Goal: Task Accomplishment & Management: Use online tool/utility

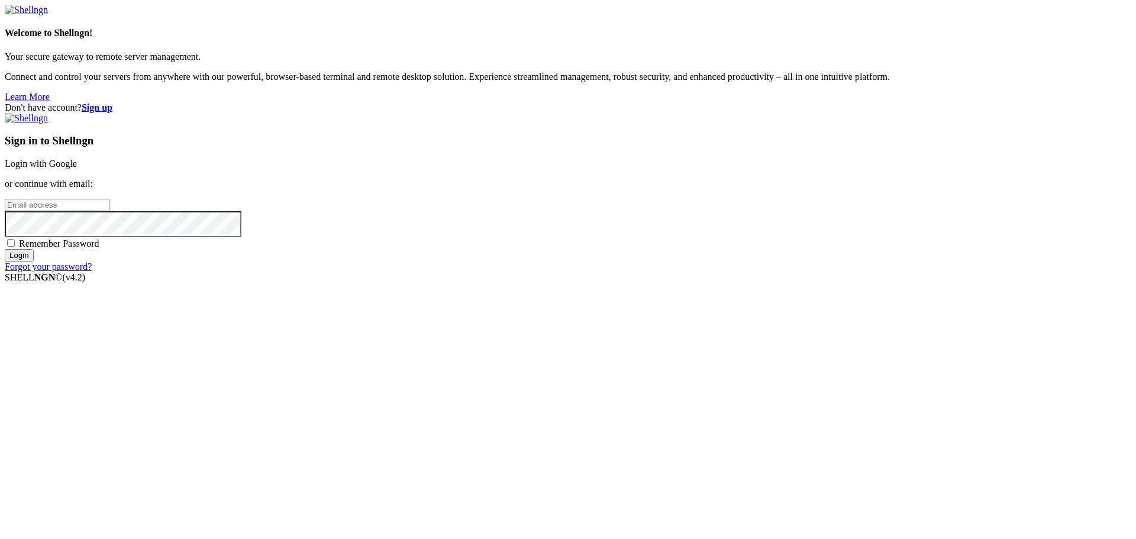
type input "ssammons@myyahoo.com"
click at [77, 169] on link "Login with Google" at bounding box center [41, 164] width 72 height 10
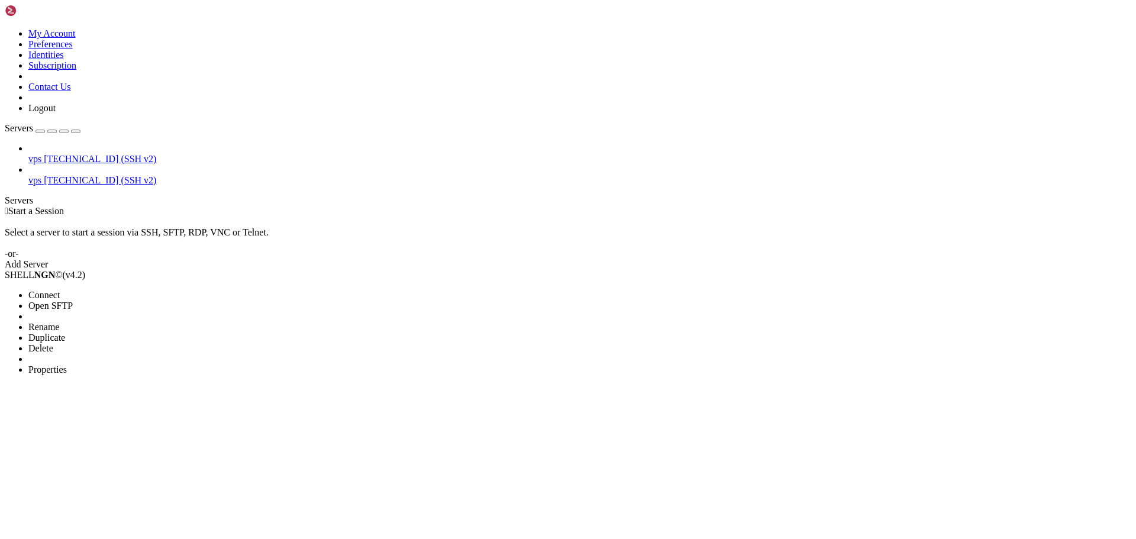
drag, startPoint x: 102, startPoint y: 127, endPoint x: 226, endPoint y: 133, distance: 124.4
click at [73, 301] on span "Open SFTP" at bounding box center [50, 306] width 44 height 10
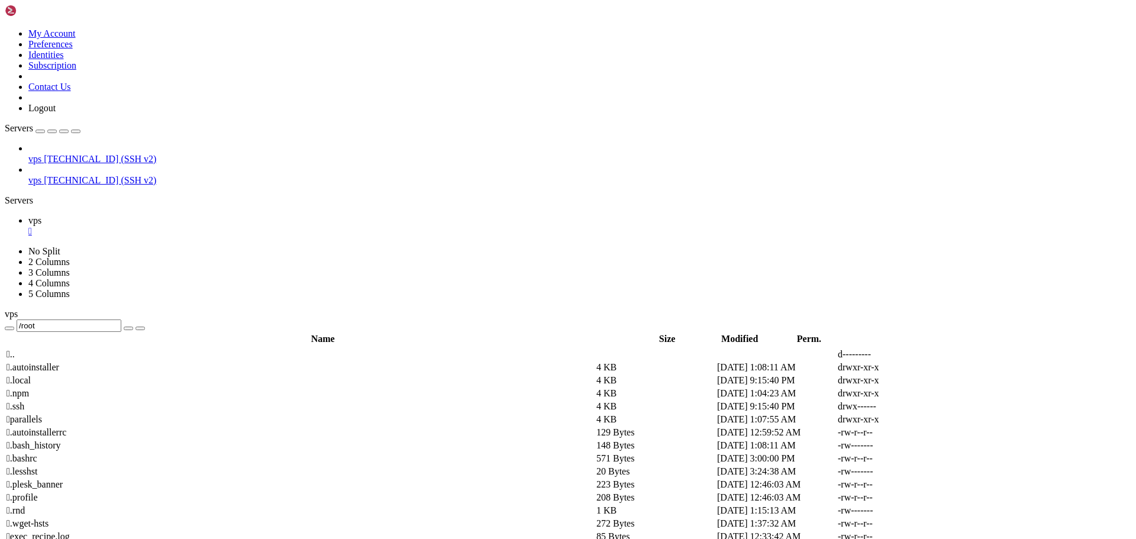
click at [15, 349] on span " .." at bounding box center [11, 354] width 8 height 10
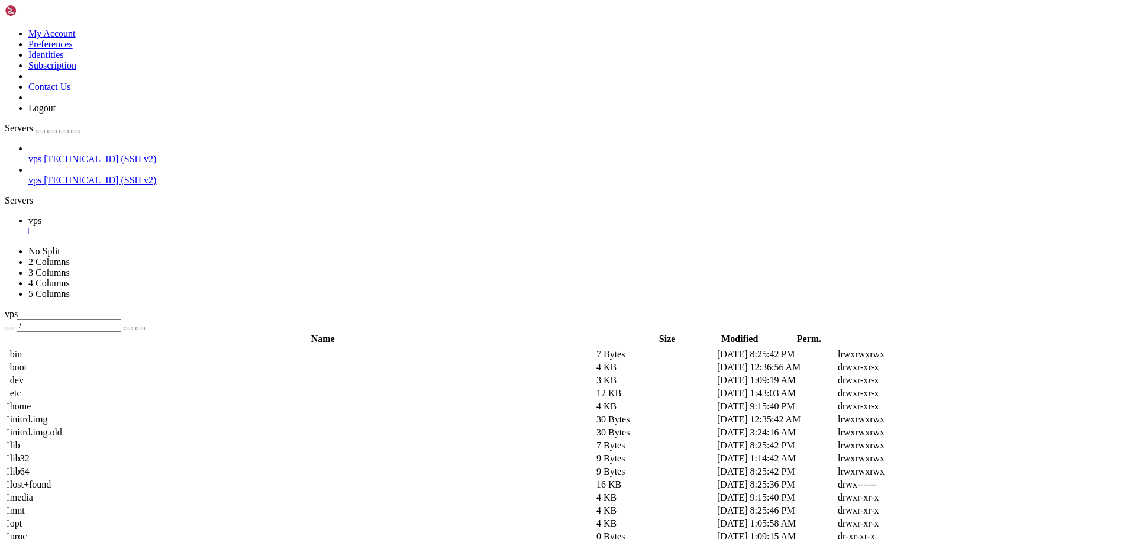
click at [21, 388] on span " etc" at bounding box center [14, 393] width 15 height 10
click at [172, 387] on td " etc" at bounding box center [300, 393] width 589 height 12
click at [173, 387] on td " etc" at bounding box center [300, 393] width 589 height 12
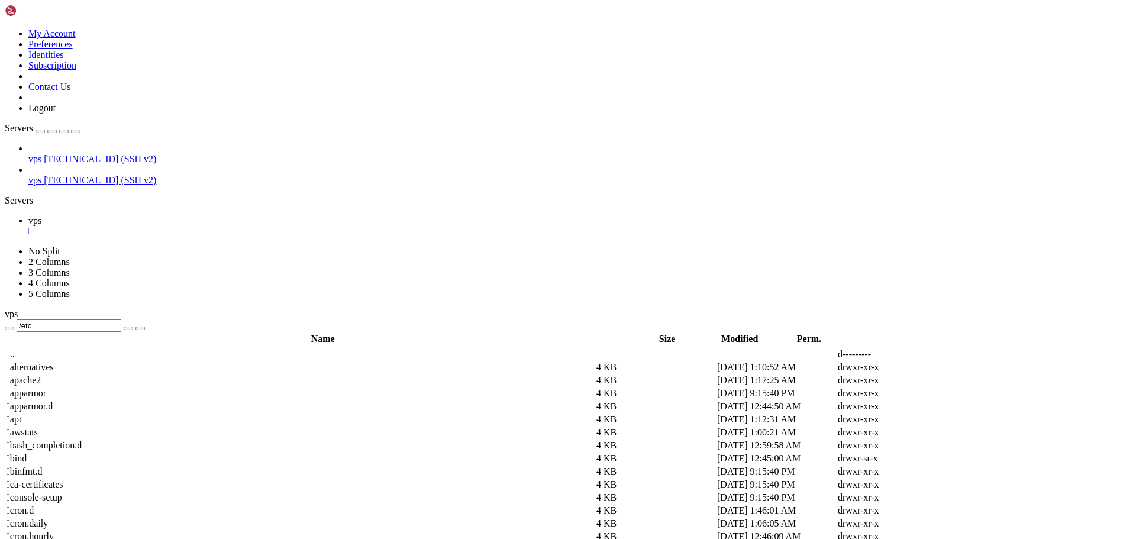
click at [21, 414] on span " apt" at bounding box center [14, 419] width 15 height 10
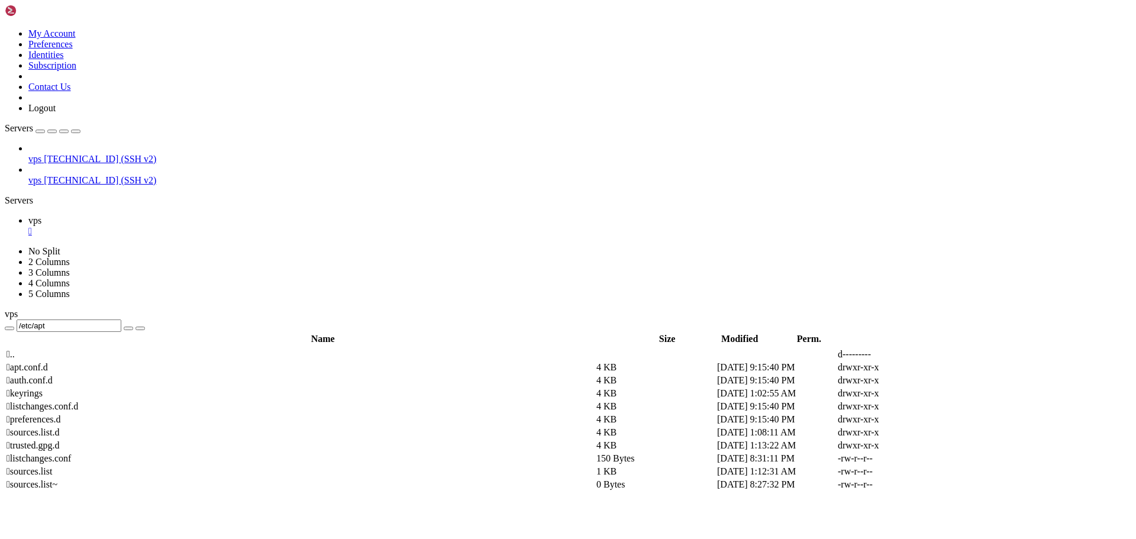
click at [59, 427] on span " sources.list.d" at bounding box center [33, 432] width 53 height 10
type input "/etc/apt/sources.list.d"
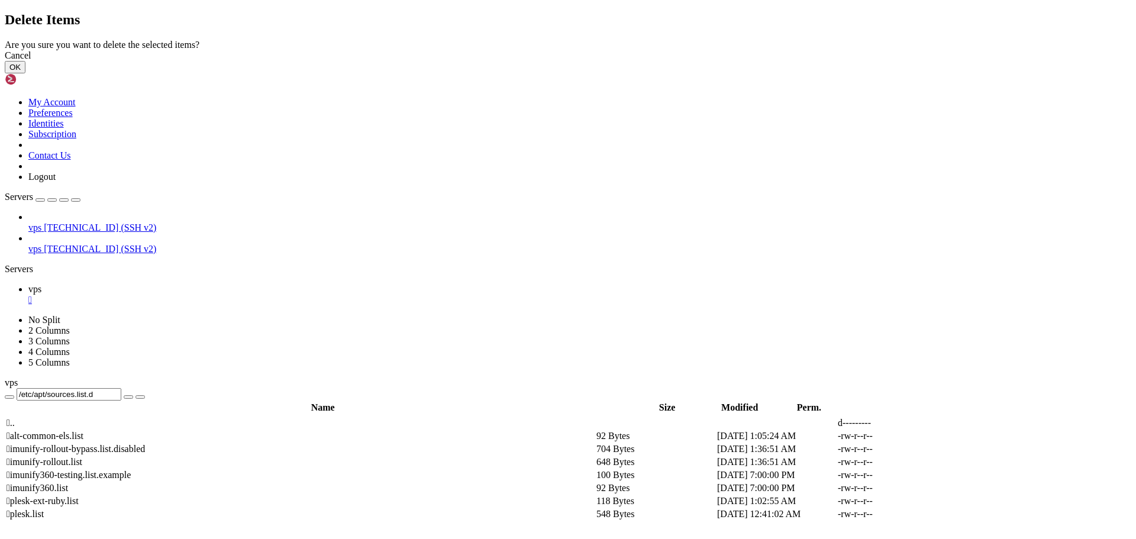
drag, startPoint x: 719, startPoint y: 314, endPoint x: 705, endPoint y: 286, distance: 31.2
click at [25, 73] on button "OK" at bounding box center [15, 67] width 21 height 12
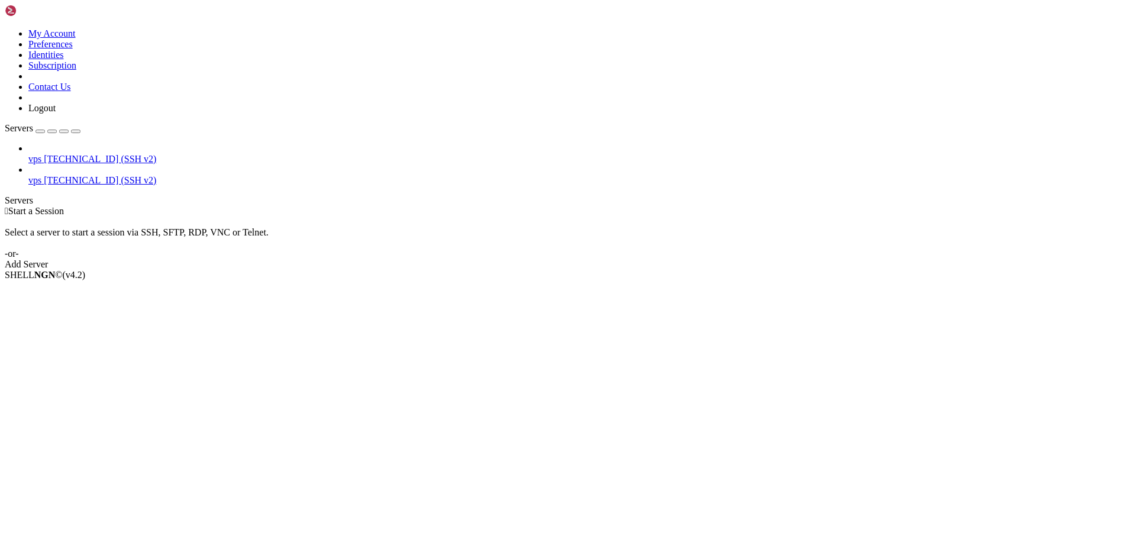
click at [100, 178] on div "vps [TECHNICAL_ID] (SSH v2) vps [TECHNICAL_ID] (SSH v2)" at bounding box center [568, 164] width 1126 height 43
click at [67, 364] on span "Properties" at bounding box center [47, 369] width 38 height 10
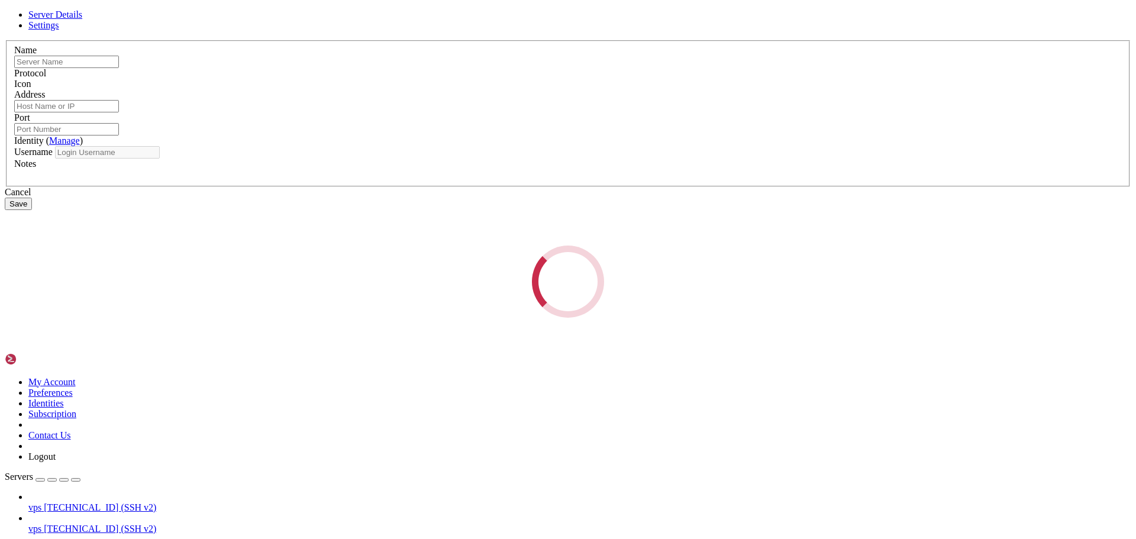
type input "vps"
type input "[TECHNICAL_ID]"
type input "22"
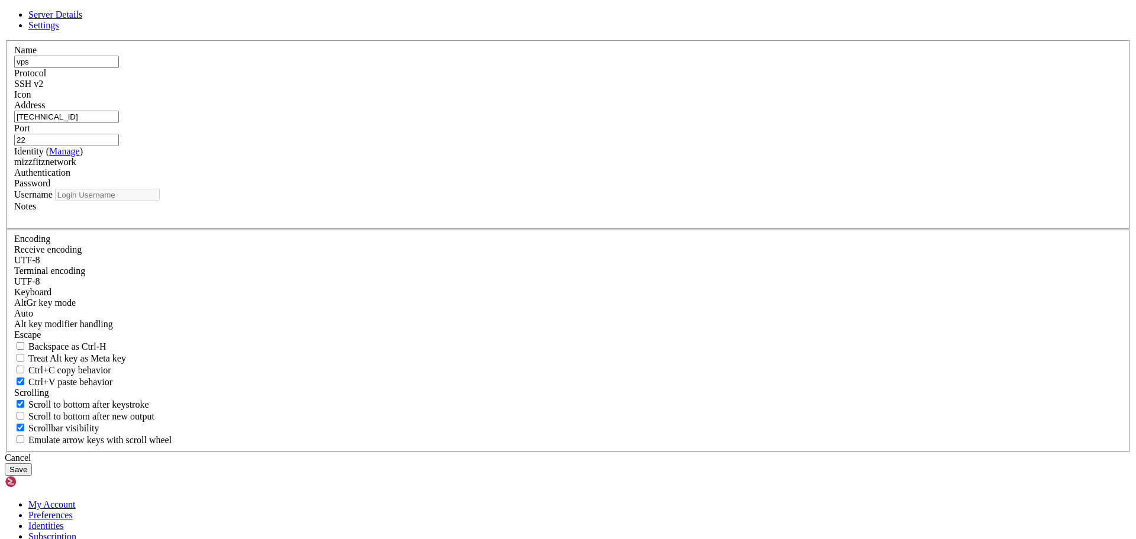
type input "mizzfitznet"
click at [5, 40] on icon at bounding box center [5, 40] width 0 height 0
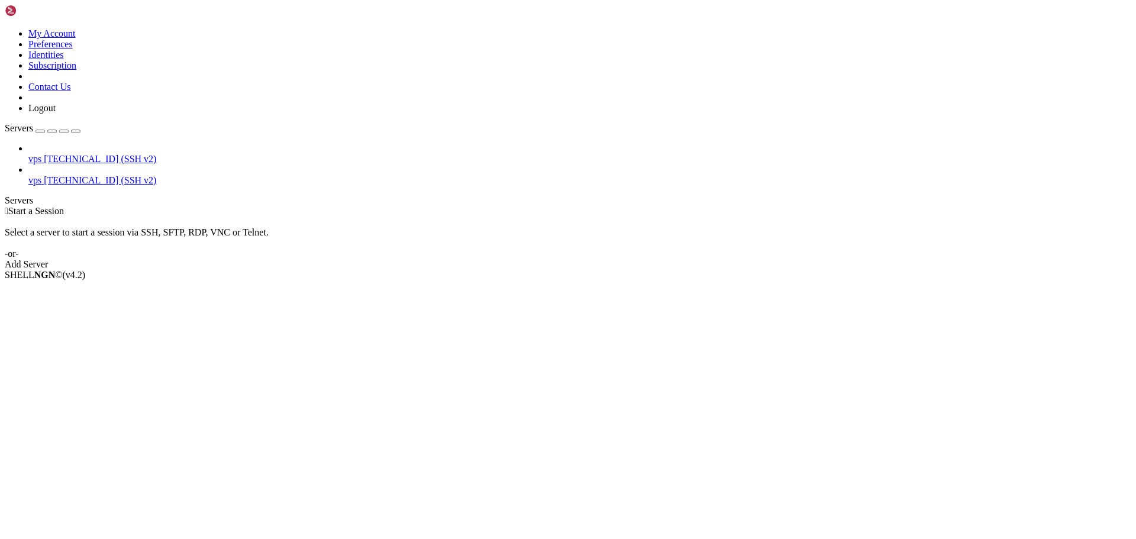
click at [5, 28] on icon at bounding box center [5, 28] width 0 height 0
click at [64, 60] on link "Identities" at bounding box center [45, 55] width 35 height 10
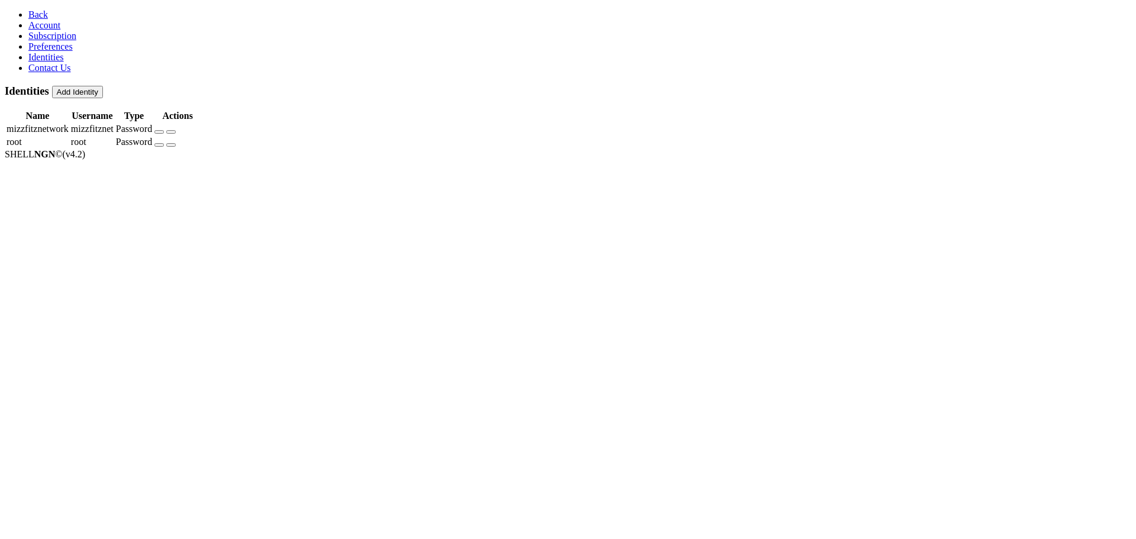
click at [164, 130] on button "button" at bounding box center [158, 132] width 9 height 4
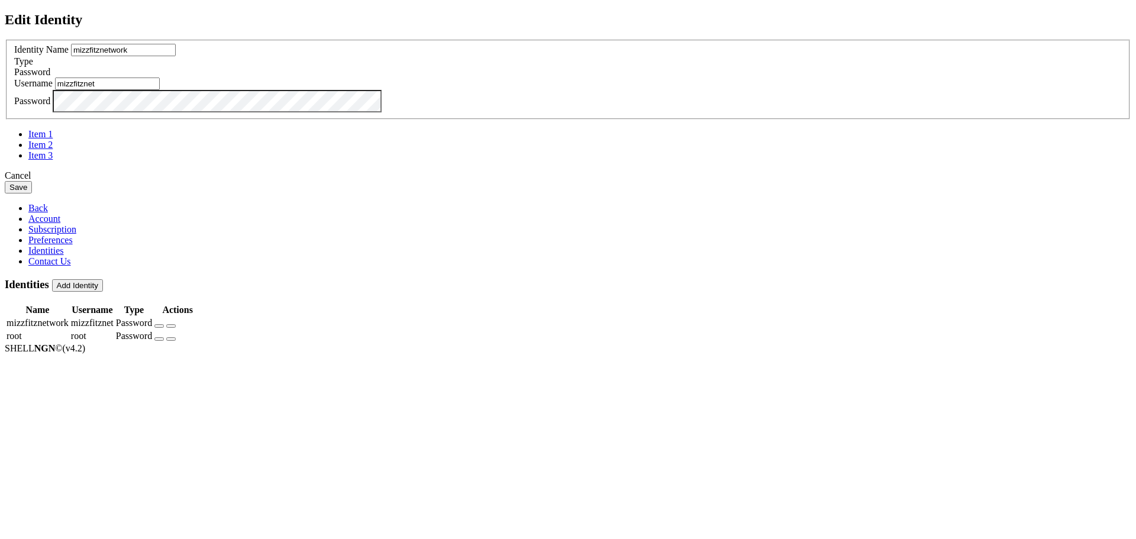
click at [176, 56] on input "mizzfitznetwork" at bounding box center [123, 50] width 105 height 12
paste input "iowa"
type input "iowanetwork"
drag, startPoint x: 505, startPoint y: 266, endPoint x: 504, endPoint y: 273, distance: 7.2
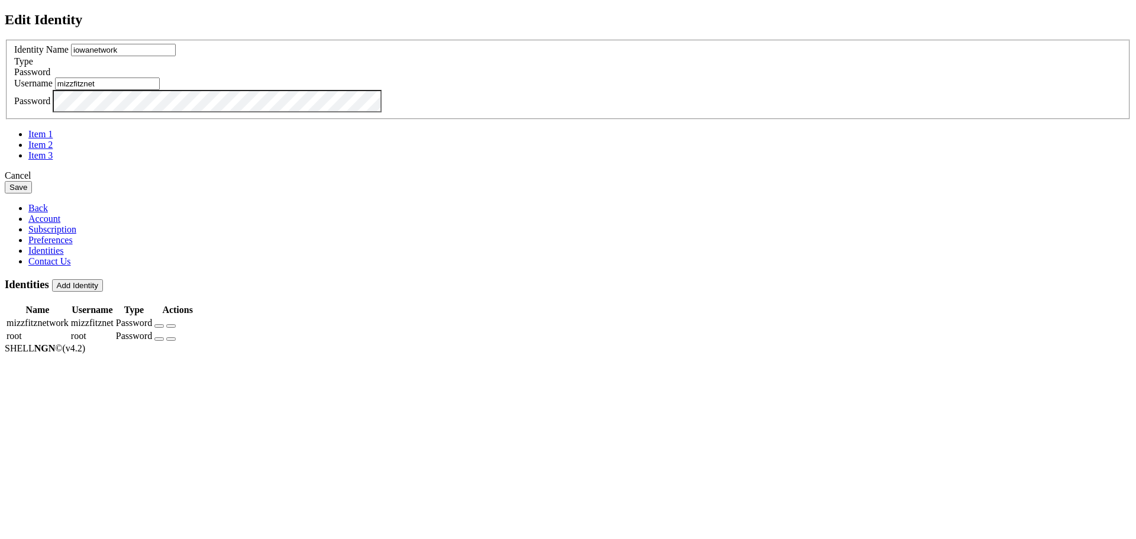
click at [160, 90] on input "mizzfitznet" at bounding box center [107, 83] width 105 height 12
paste input "iowanetwork"
type input "iowanetwork"
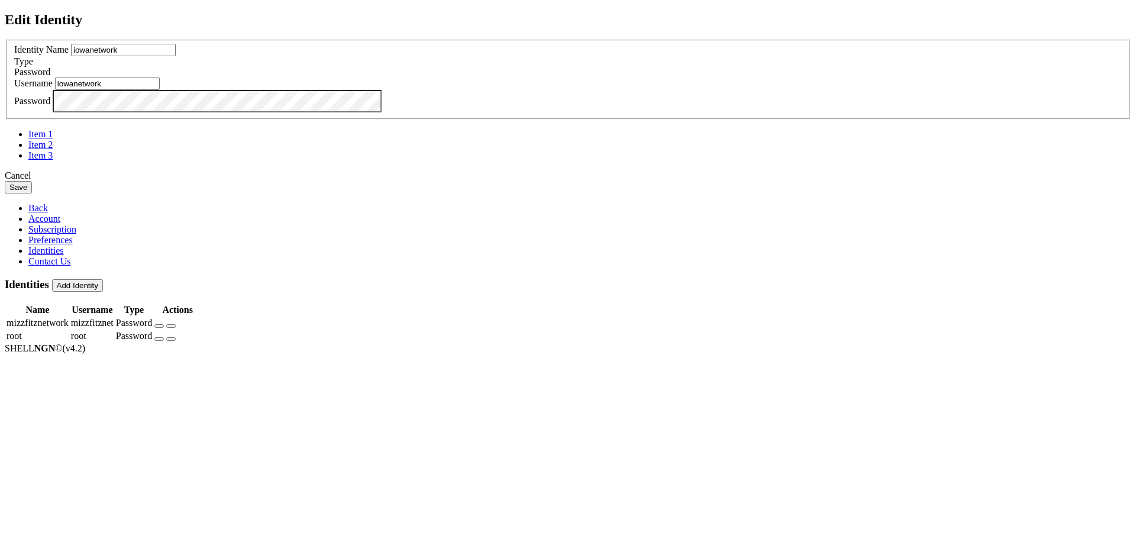
click at [32, 193] on button "Save" at bounding box center [18, 187] width 27 height 12
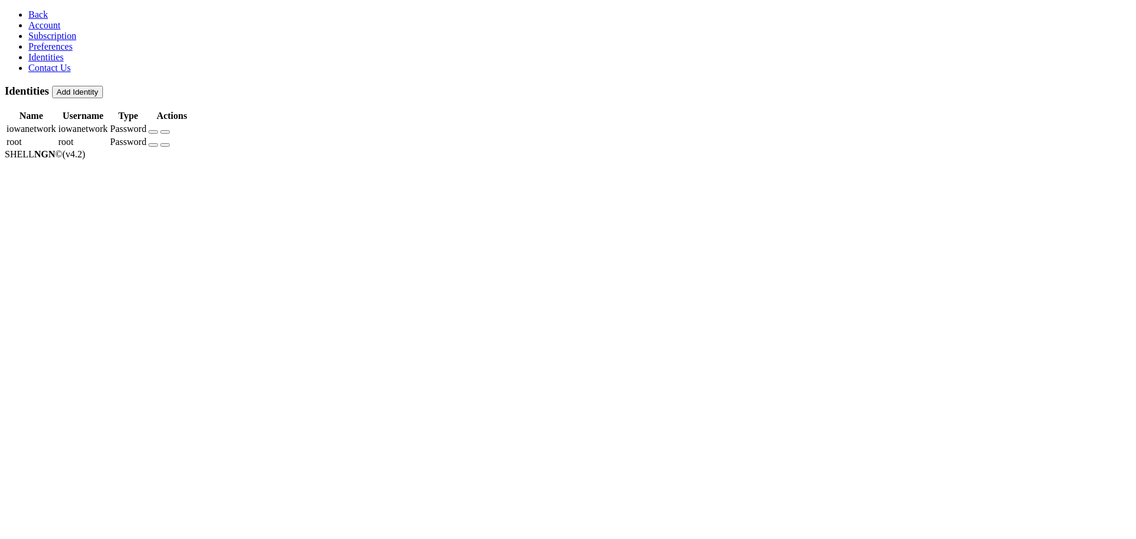
click at [28, 11] on span "Back" at bounding box center [38, 14] width 20 height 10
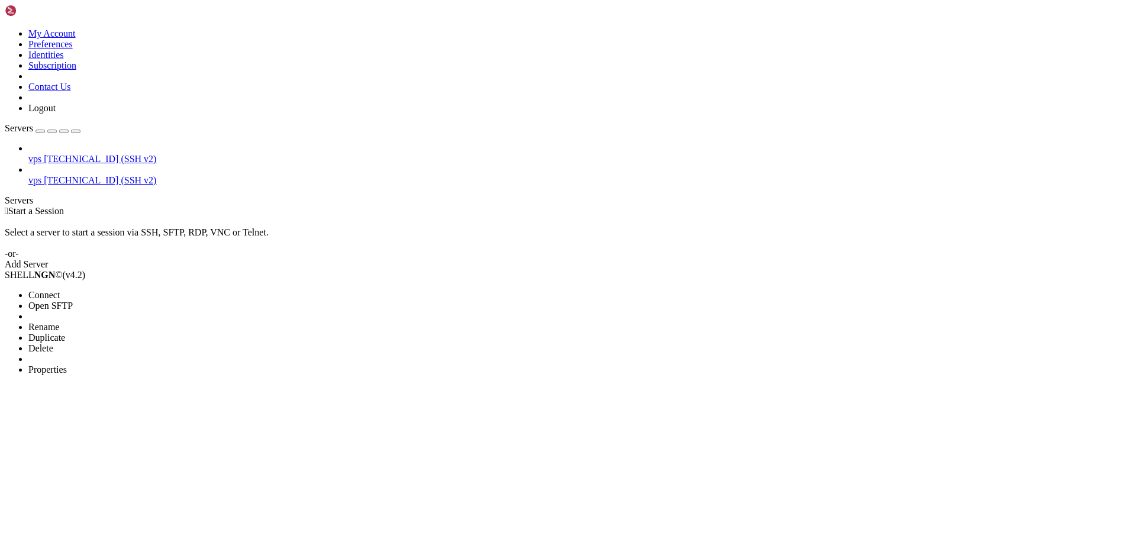
click at [67, 364] on span "Properties" at bounding box center [47, 369] width 38 height 10
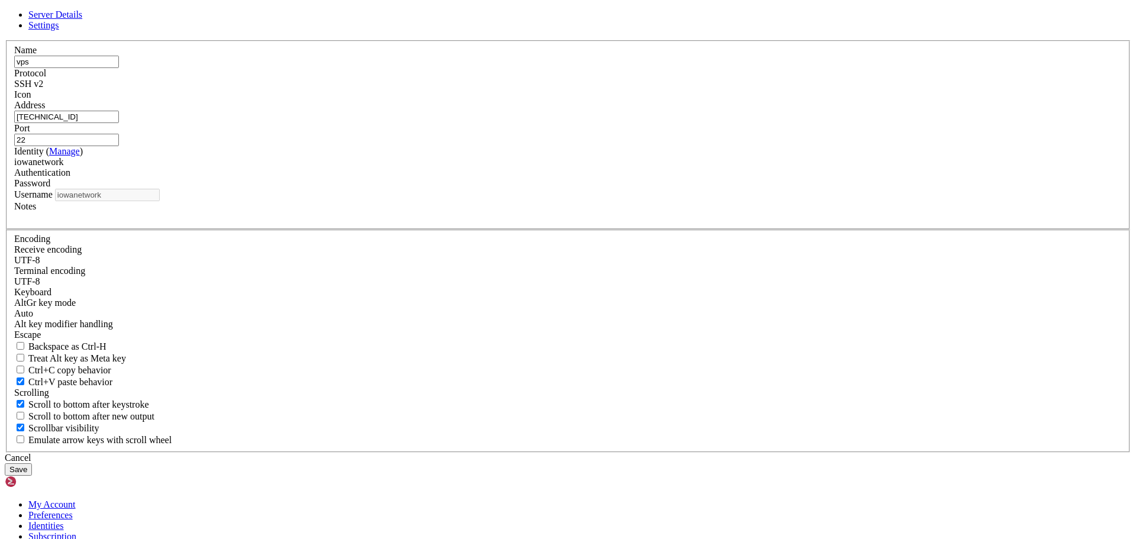
click at [32, 463] on button "Save" at bounding box center [18, 469] width 27 height 12
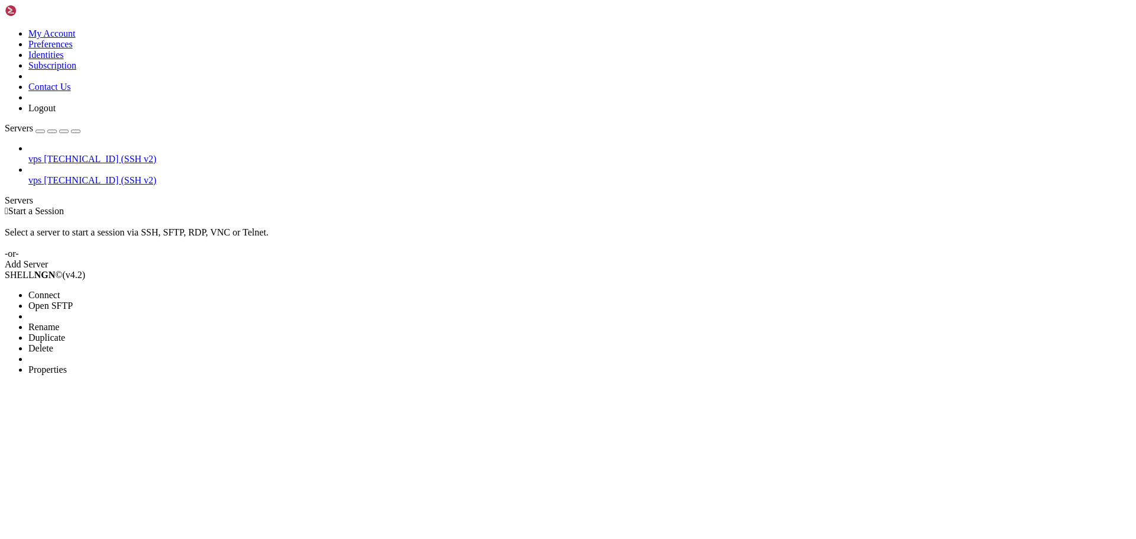
click at [73, 301] on span "Open SFTP" at bounding box center [50, 306] width 44 height 10
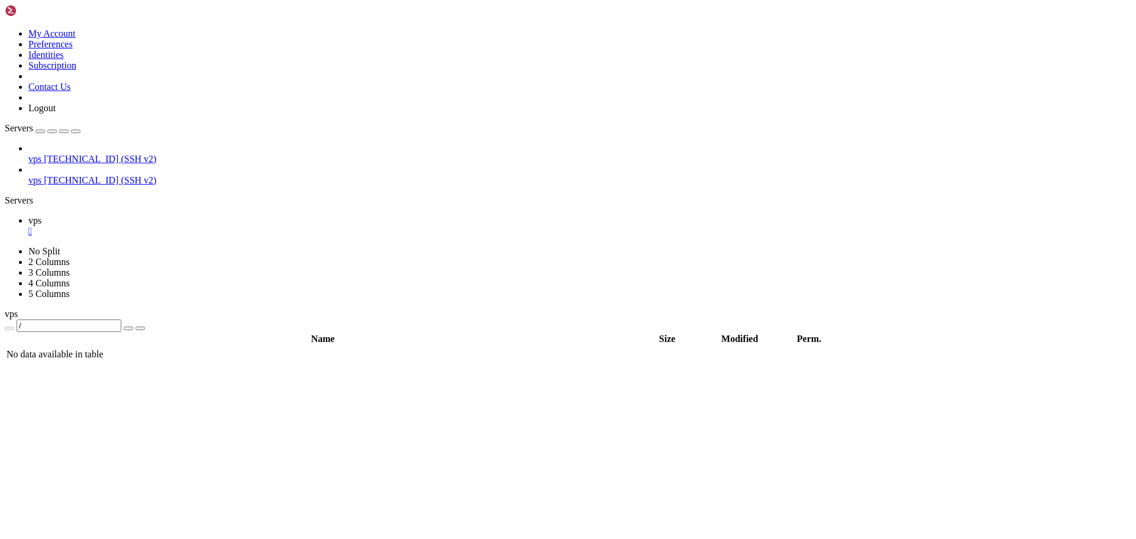
type input "/var/www/vhosts/iowanetwork.online"
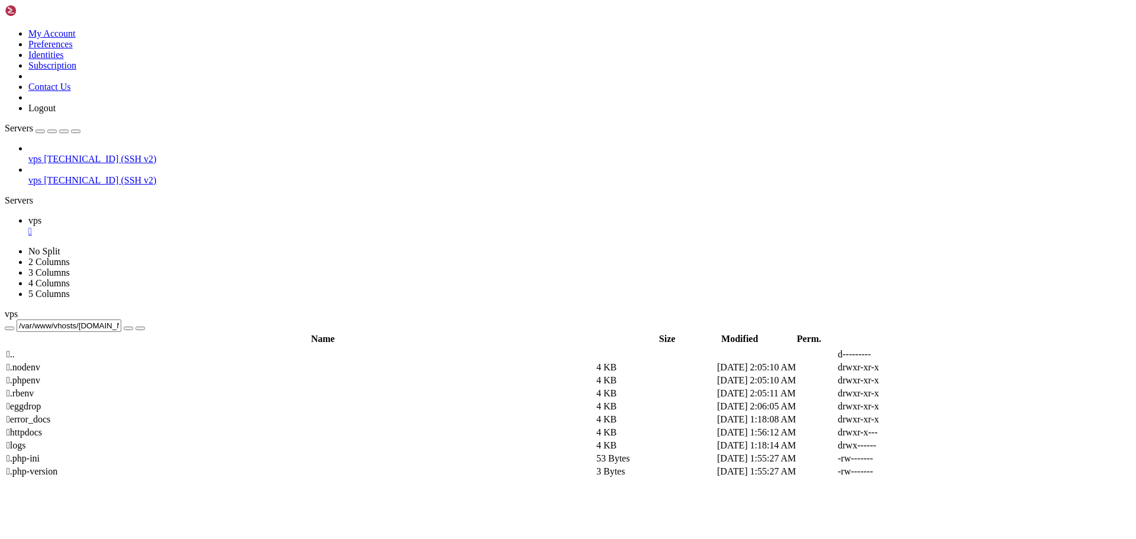
drag, startPoint x: 179, startPoint y: 42, endPoint x: 357, endPoint y: 38, distance: 178.1
click at [121, 319] on input "/var/www/vhosts/iowanetwork.online" at bounding box center [69, 325] width 105 height 12
click at [193, 226] on div "" at bounding box center [579, 231] width 1103 height 11
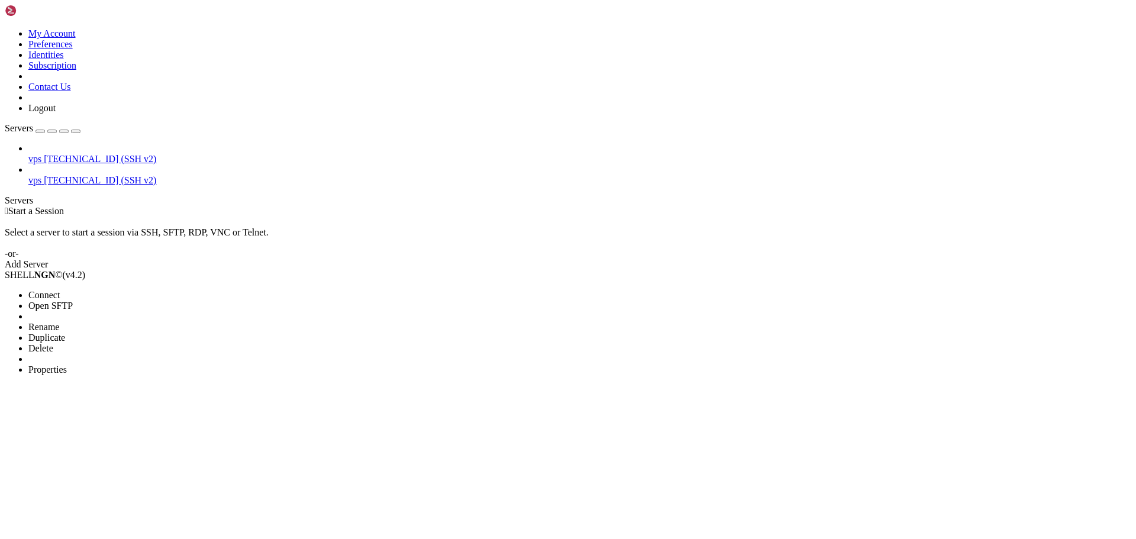
drag, startPoint x: 96, startPoint y: 137, endPoint x: 112, endPoint y: 136, distance: 16.6
click at [73, 301] on span "Open SFTP" at bounding box center [50, 306] width 44 height 10
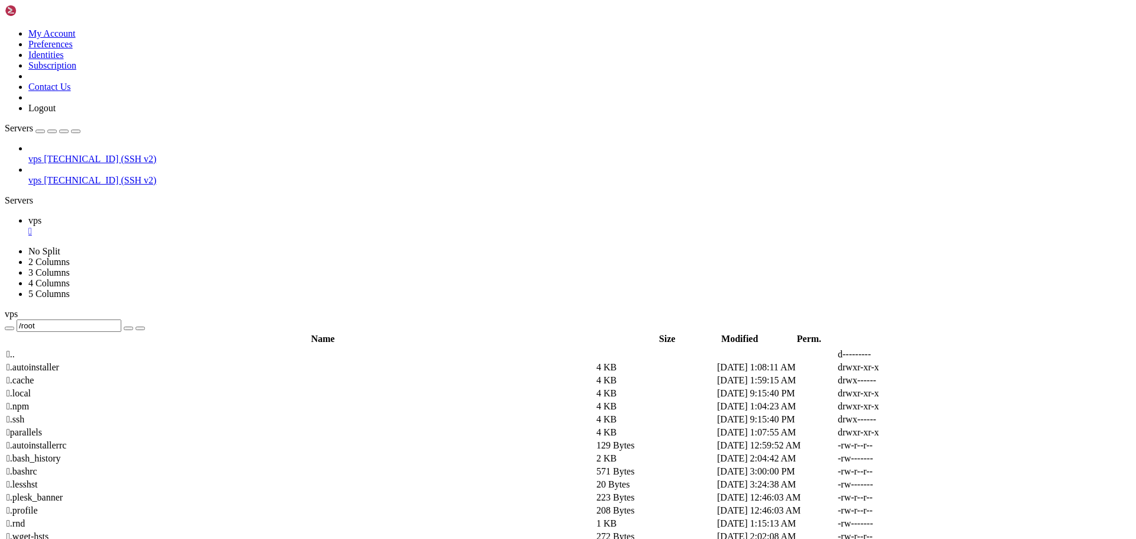
click at [15, 349] on span " .." at bounding box center [11, 354] width 8 height 10
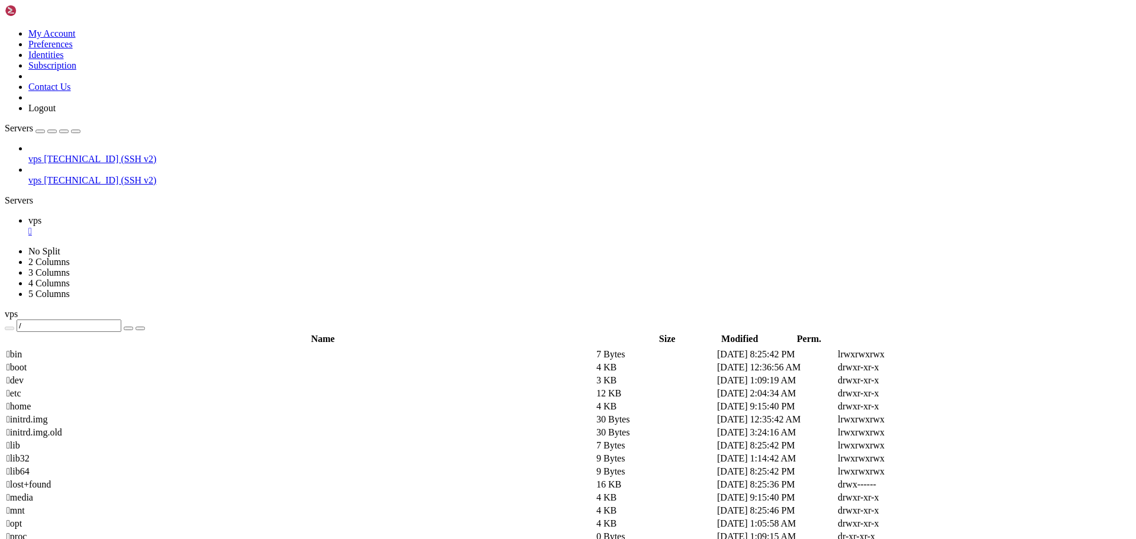
click at [21, 388] on span " etc" at bounding box center [14, 393] width 15 height 10
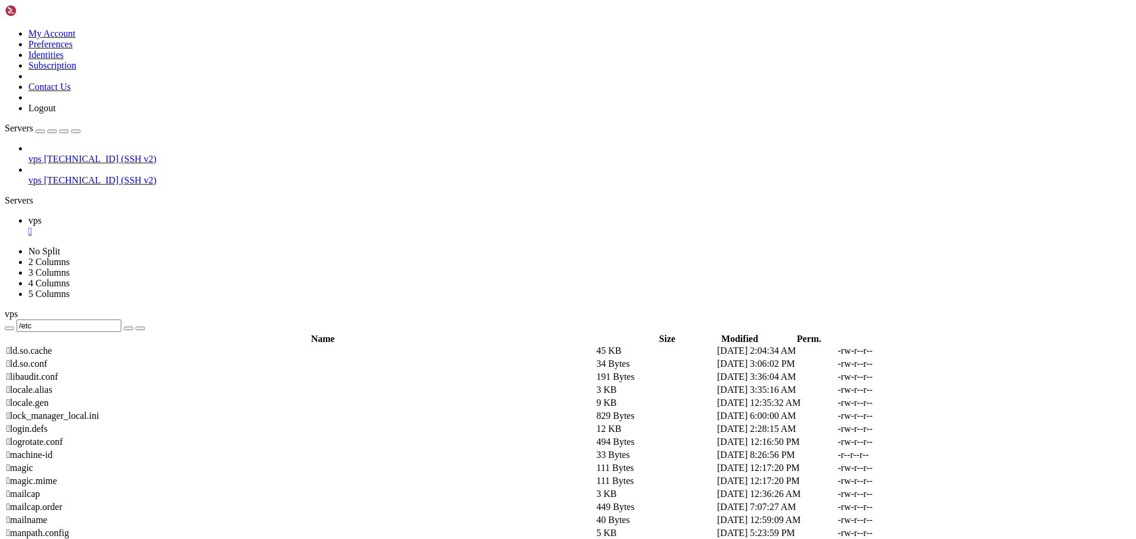
scroll to position [2510, 0]
type input "/etc/thelounge"
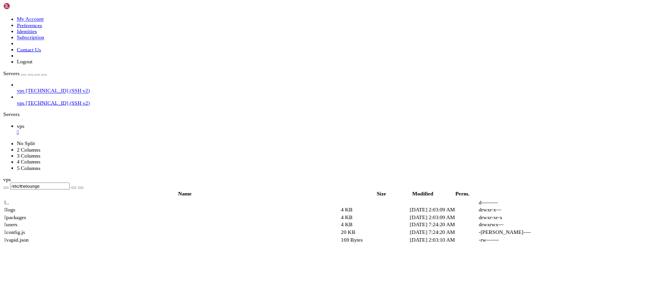
scroll to position [0, 0]
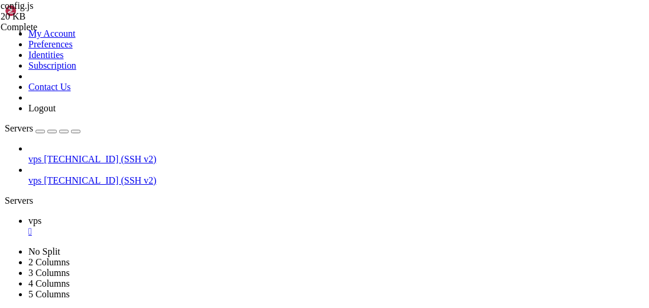
paste textarea "iowanetwork"
drag, startPoint x: 288, startPoint y: 274, endPoint x: 251, endPoint y: 272, distance: 36.7
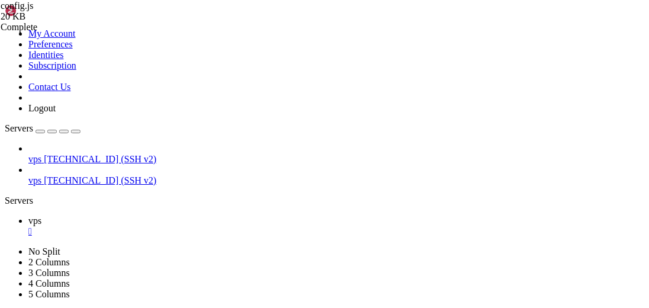
drag, startPoint x: 258, startPoint y: 261, endPoint x: 293, endPoint y: 256, distance: 35.9
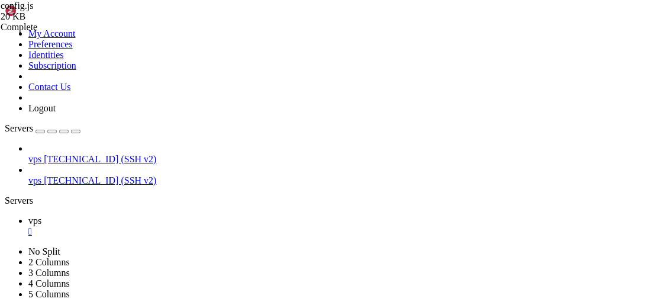
type textarea "lockNetwork: true,"
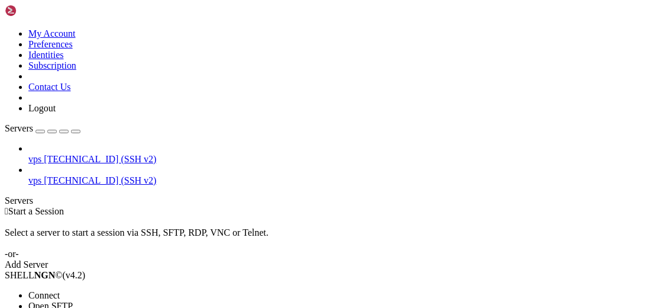
drag, startPoint x: 83, startPoint y: 136, endPoint x: 160, endPoint y: 137, distance: 76.9
click at [73, 301] on span "Open SFTP" at bounding box center [50, 306] width 44 height 10
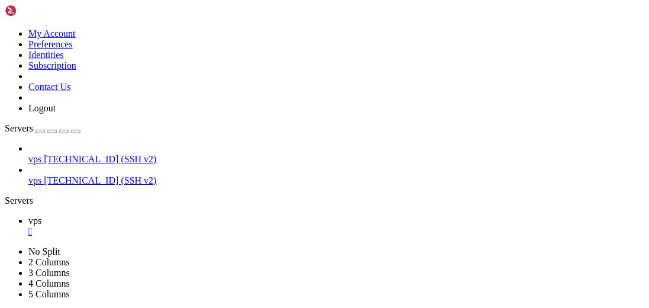
type input "/etc/thelounge"
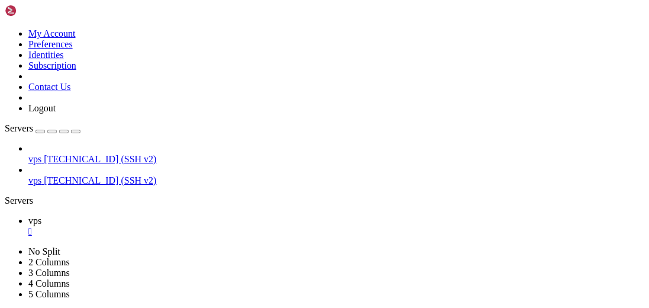
drag, startPoint x: 276, startPoint y: 153, endPoint x: 234, endPoint y: 150, distance: 42.1
type textarea "join: "#IowaNetWork","
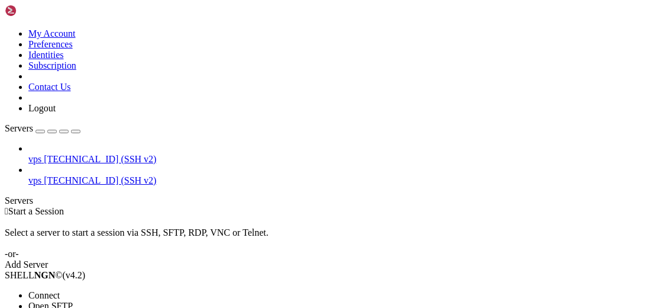
drag, startPoint x: 94, startPoint y: 125, endPoint x: 146, endPoint y: 138, distance: 53.7
click at [73, 301] on span "Open SFTP" at bounding box center [50, 306] width 44 height 10
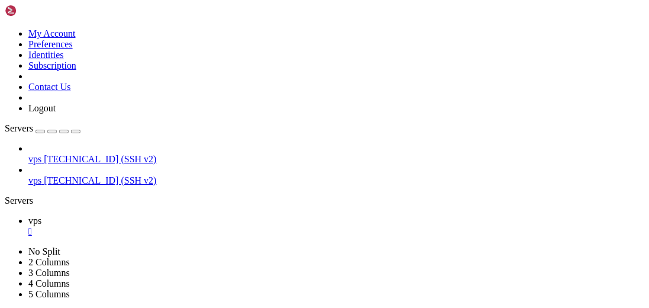
type input "/etc/thelounge"
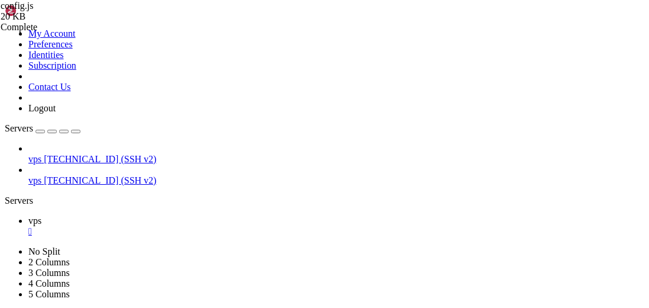
drag, startPoint x: 221, startPoint y: 172, endPoint x: 335, endPoint y: 180, distance: 115.1
type textarea "public:true,"
drag, startPoint x: 79, startPoint y: 112, endPoint x: 89, endPoint y: 115, distance: 10.3
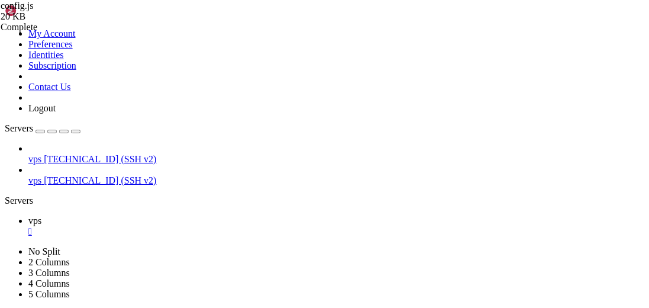
click at [167, 215] on link "vps " at bounding box center [336, 225] width 616 height 21
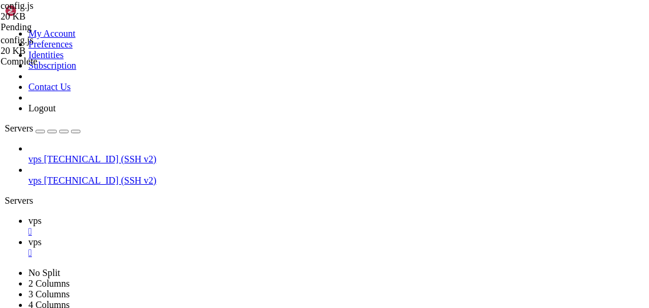
drag, startPoint x: 285, startPoint y: 196, endPoint x: 247, endPoint y: 198, distance: 37.3
paste textarea "[DOMAIN_NAME]"
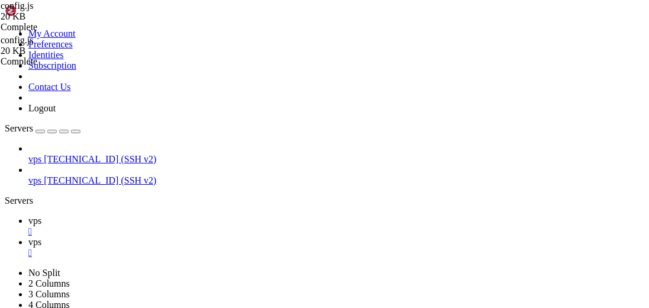
type textarea "host: "[DOMAIN_NAME]","
click at [41, 215] on span "vps" at bounding box center [34, 220] width 13 height 10
click at [41, 237] on span "vps" at bounding box center [34, 242] width 13 height 10
